Goal: Browse casually

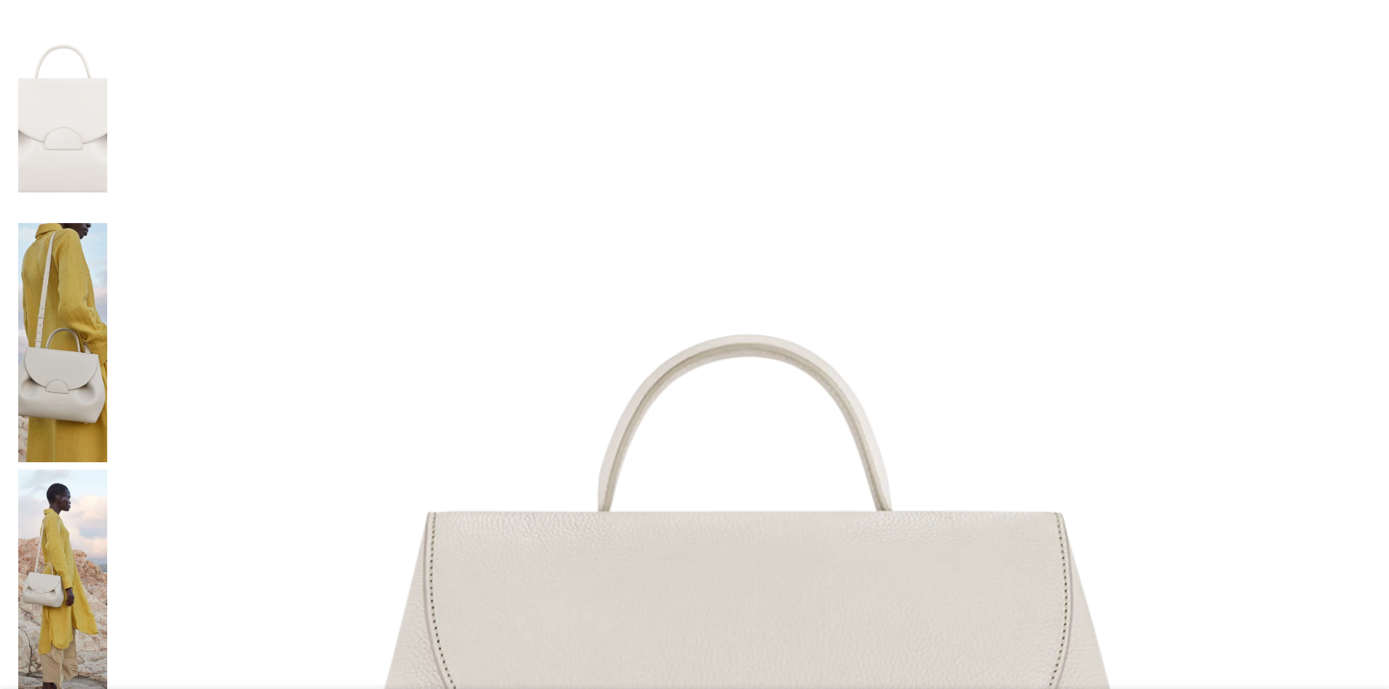
scroll to position [437, 0]
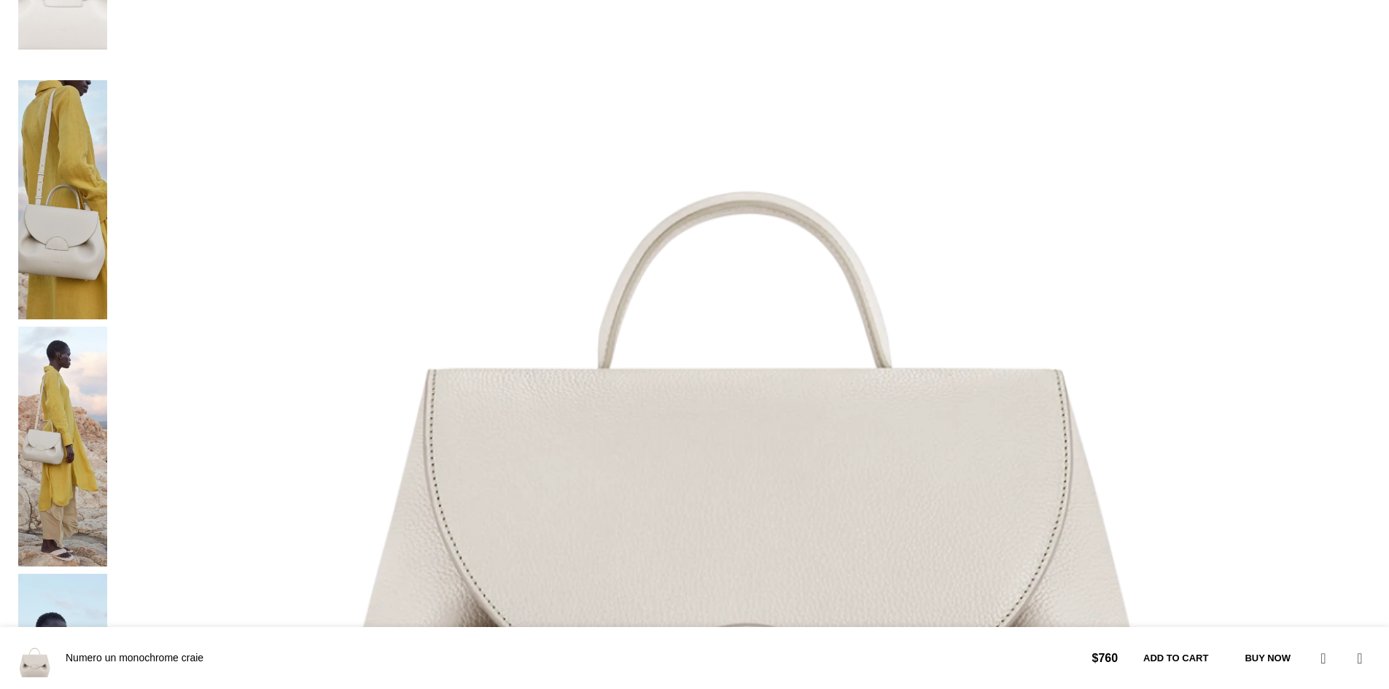
click at [107, 574] on img at bounding box center [62, 694] width 89 height 240
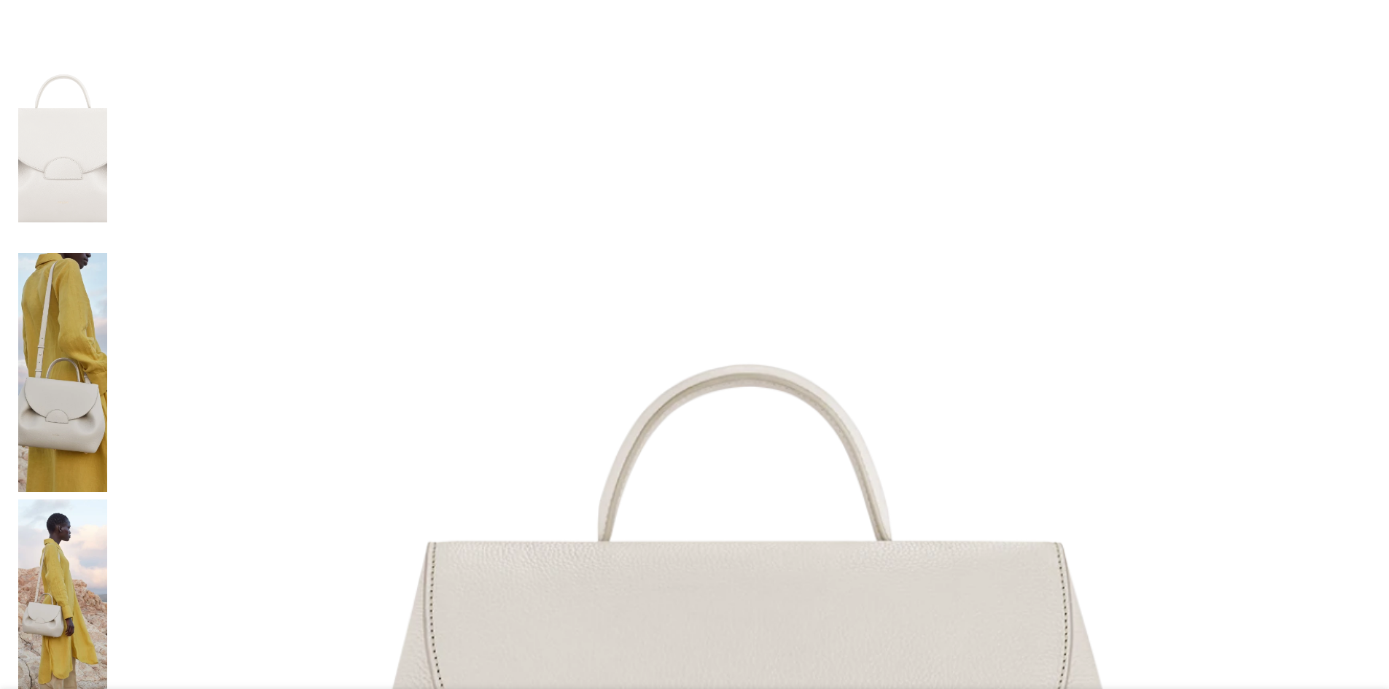
scroll to position [73, 0]
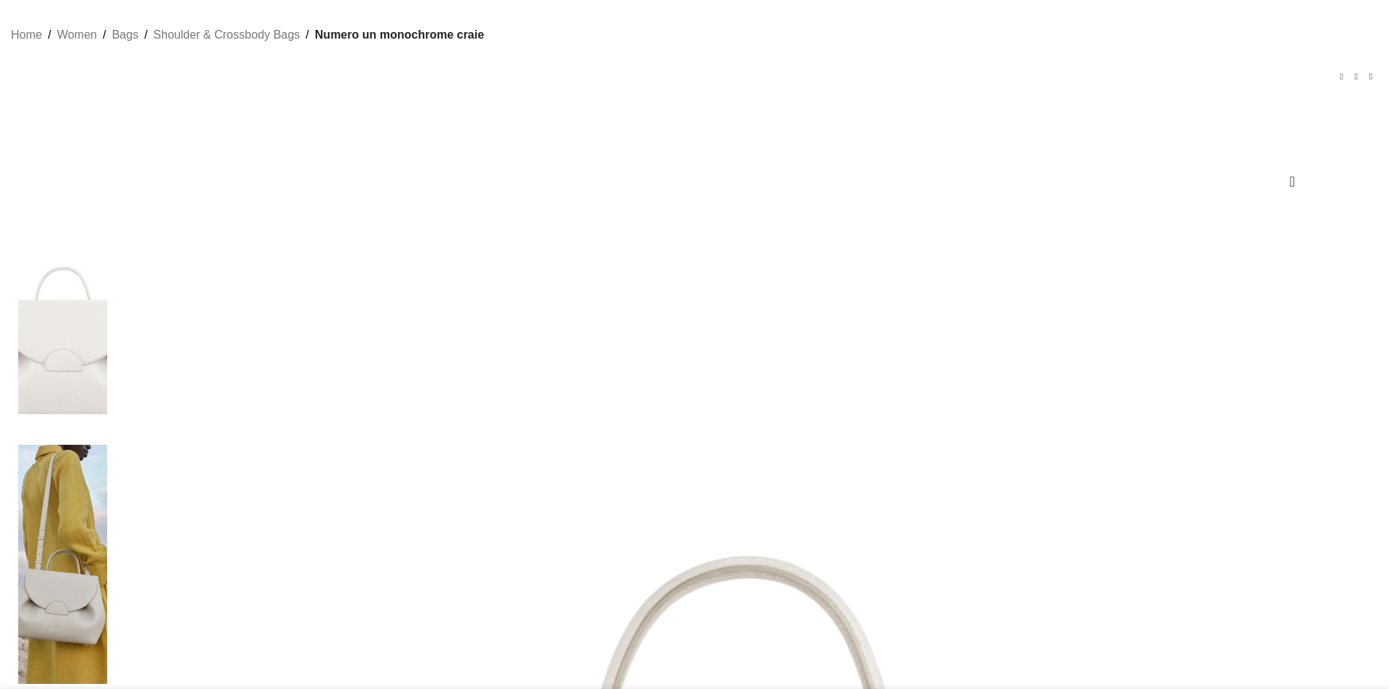
click at [107, 307] on div at bounding box center [62, 321] width 89 height 247
click at [107, 445] on img at bounding box center [62, 565] width 89 height 240
drag, startPoint x: 304, startPoint y: 620, endPoint x: 303, endPoint y: 606, distance: 13.9
